Goal: Find specific page/section: Find specific page/section

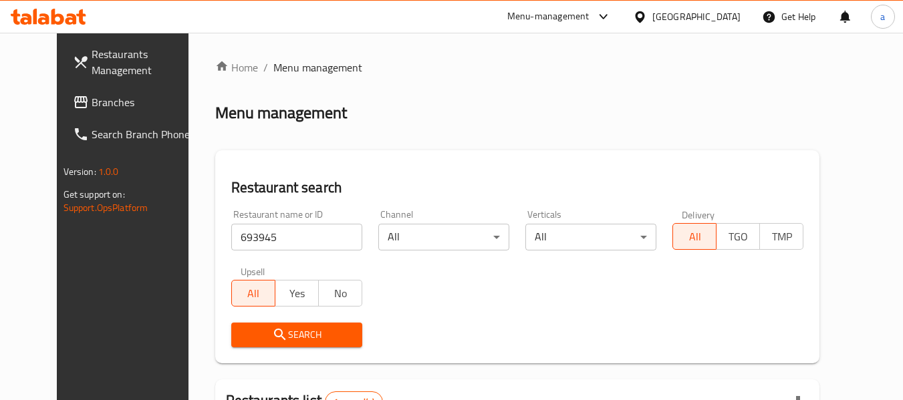
scroll to position [184, 0]
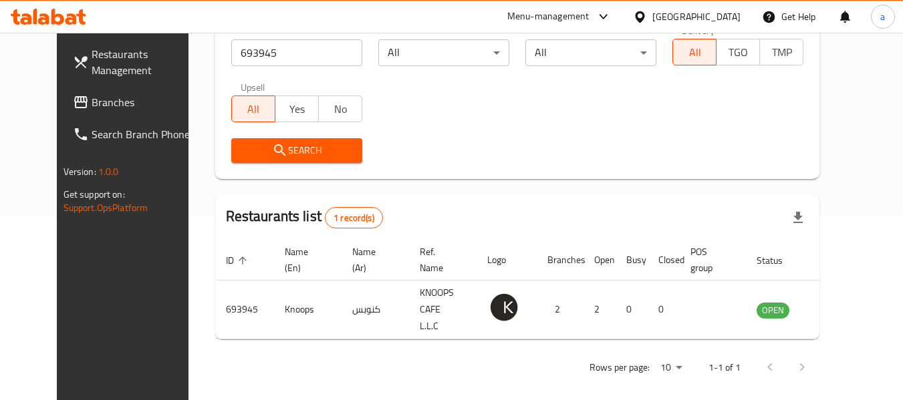
click at [92, 94] on span "Branches" at bounding box center [145, 102] width 106 height 16
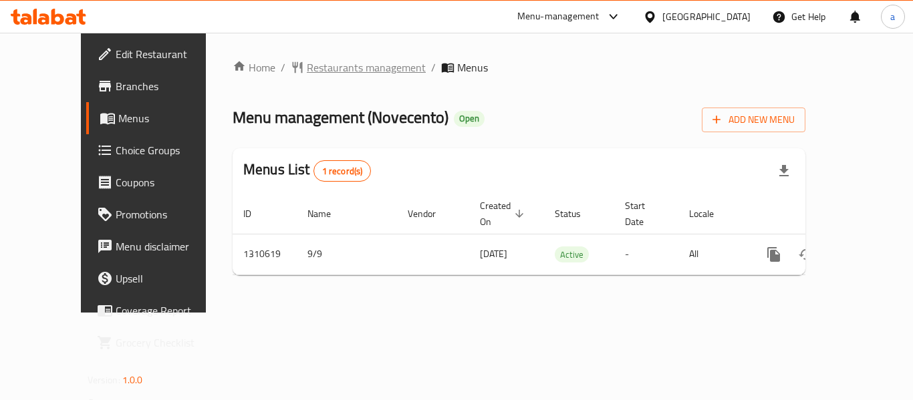
click at [320, 75] on span "Restaurants management" at bounding box center [366, 67] width 119 height 16
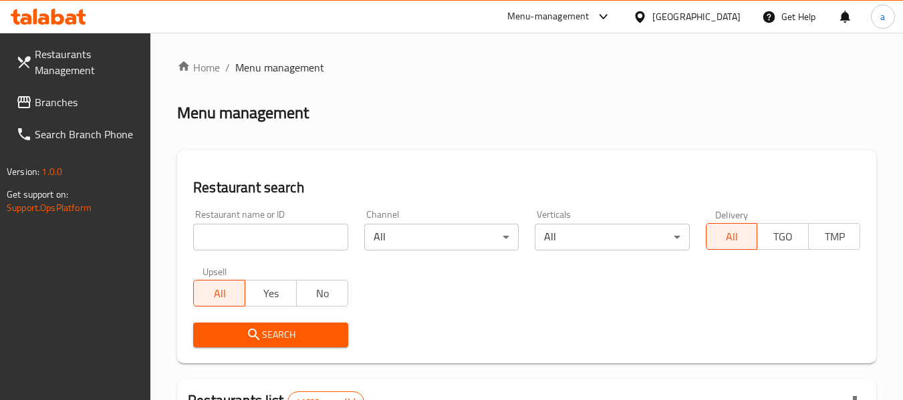
click at [293, 232] on input "search" at bounding box center [270, 237] width 154 height 27
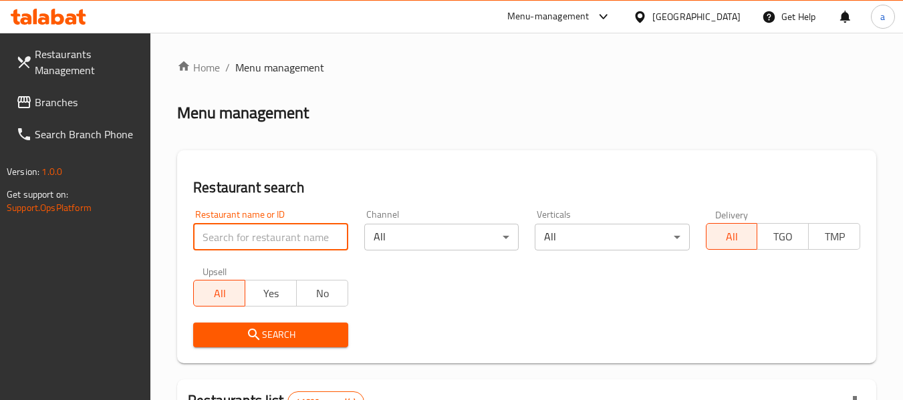
paste input "705525"
type input "705525"
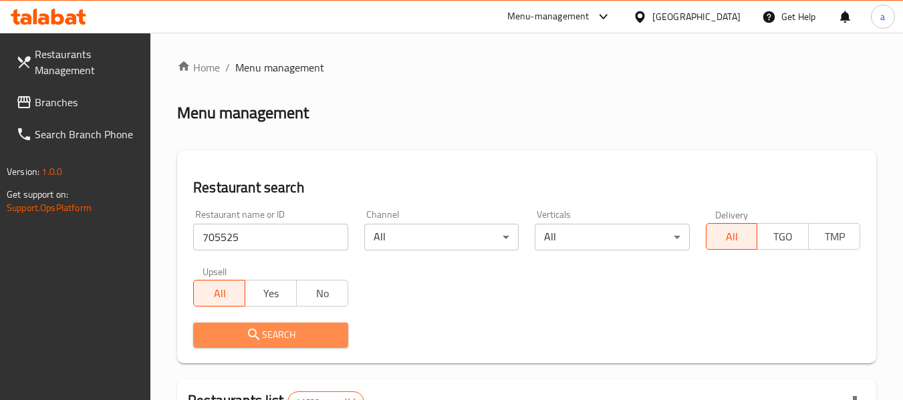
click at [329, 332] on span "Search" at bounding box center [270, 335] width 133 height 17
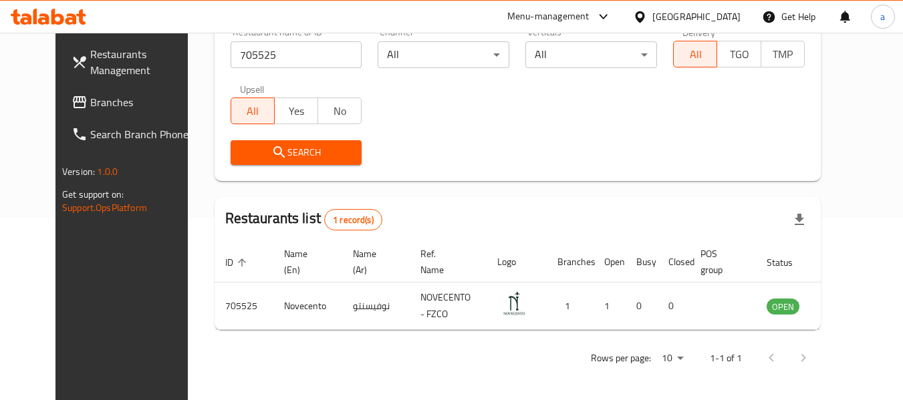
scroll to position [184, 0]
